Goal: Information Seeking & Learning: Learn about a topic

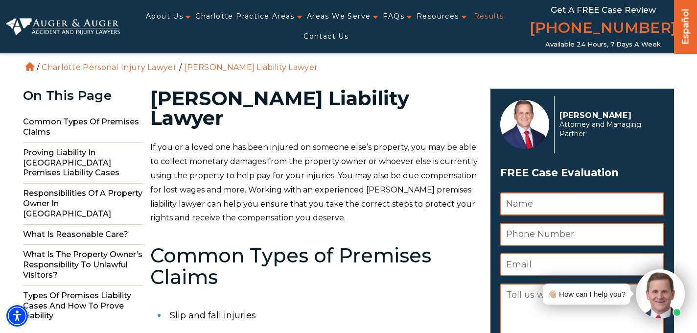
click at [490, 18] on link "Results" at bounding box center [489, 16] width 30 height 20
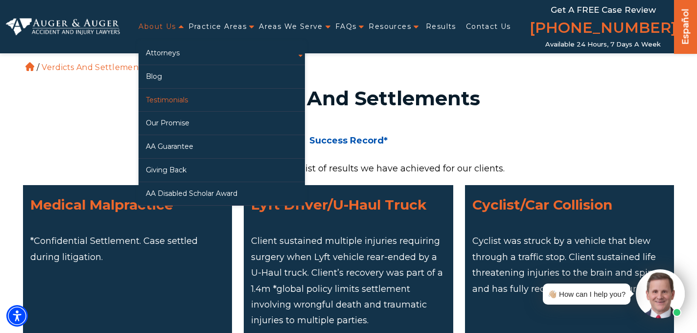
click at [171, 99] on link "Testimonials" at bounding box center [222, 100] width 166 height 23
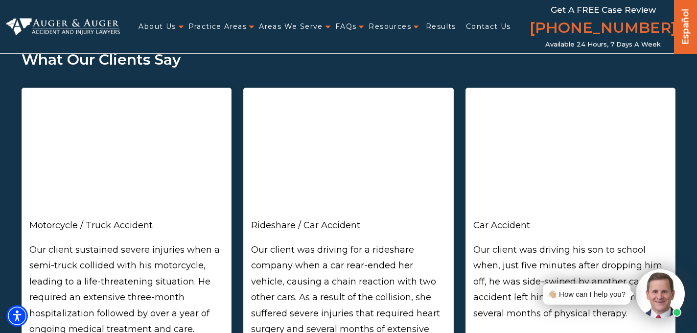
scroll to position [116, 0]
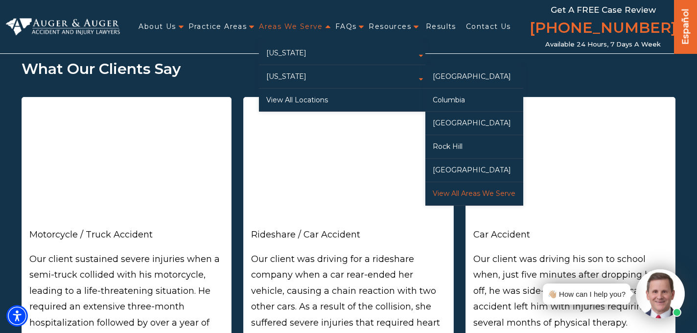
click at [482, 193] on link "View All Areas We Serve" at bounding box center [474, 193] width 98 height 23
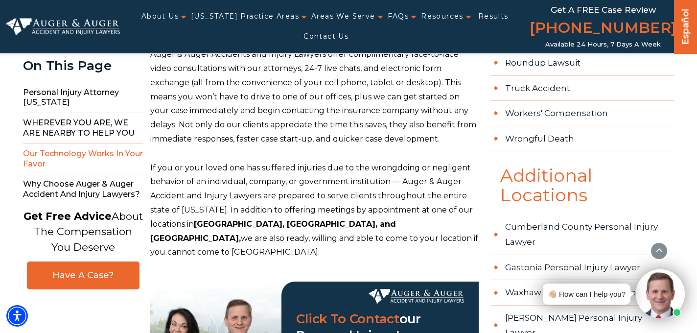
scroll to position [836, 0]
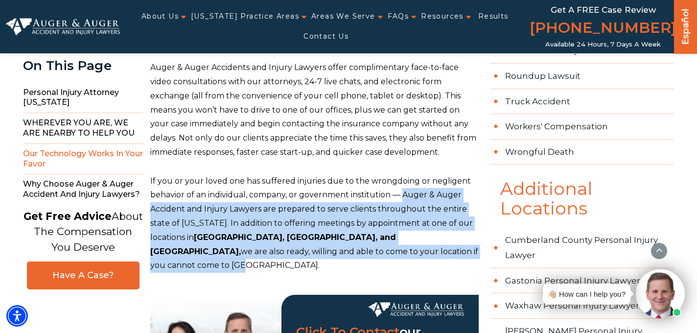
drag, startPoint x: 387, startPoint y: 252, endPoint x: 406, endPoint y: 196, distance: 58.8
click at [406, 196] on p "If you or your loved one has suffered injuries due to the wrongdoing or neglige…" at bounding box center [314, 223] width 328 height 99
copy p "Auger & Auger Accident and Injury Lawyers are prepared to serve clients through…"
